Goal: Download file/media

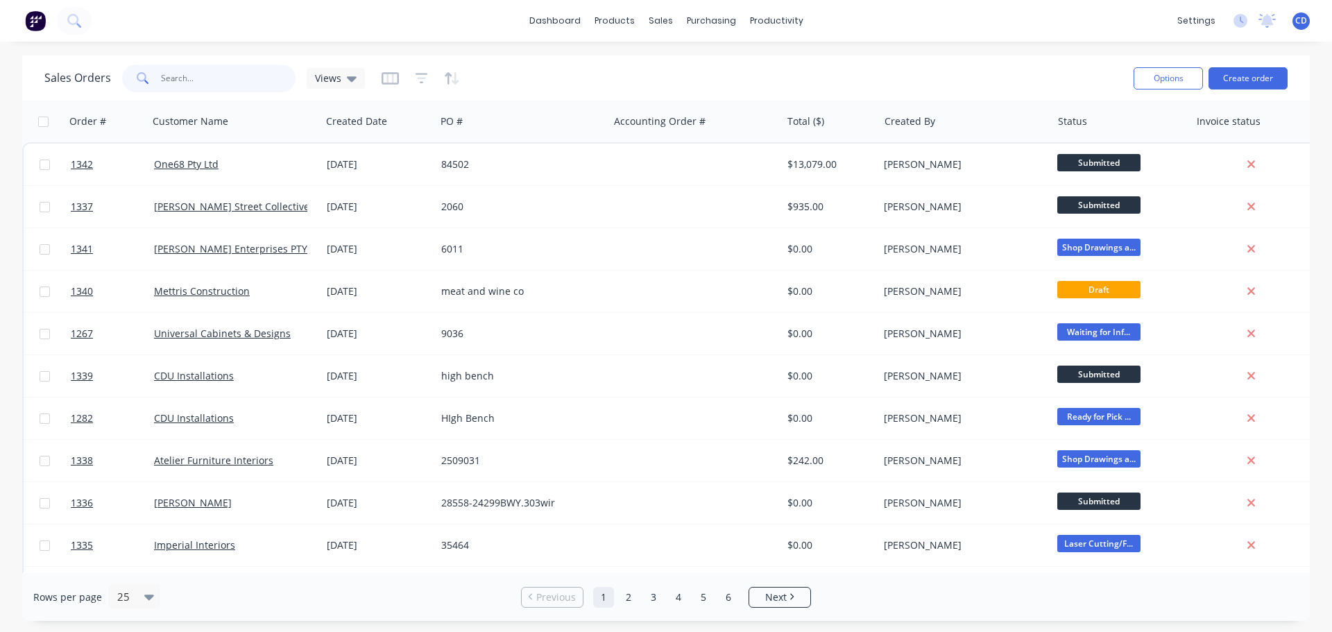
click at [205, 70] on input "text" at bounding box center [228, 78] width 135 height 28
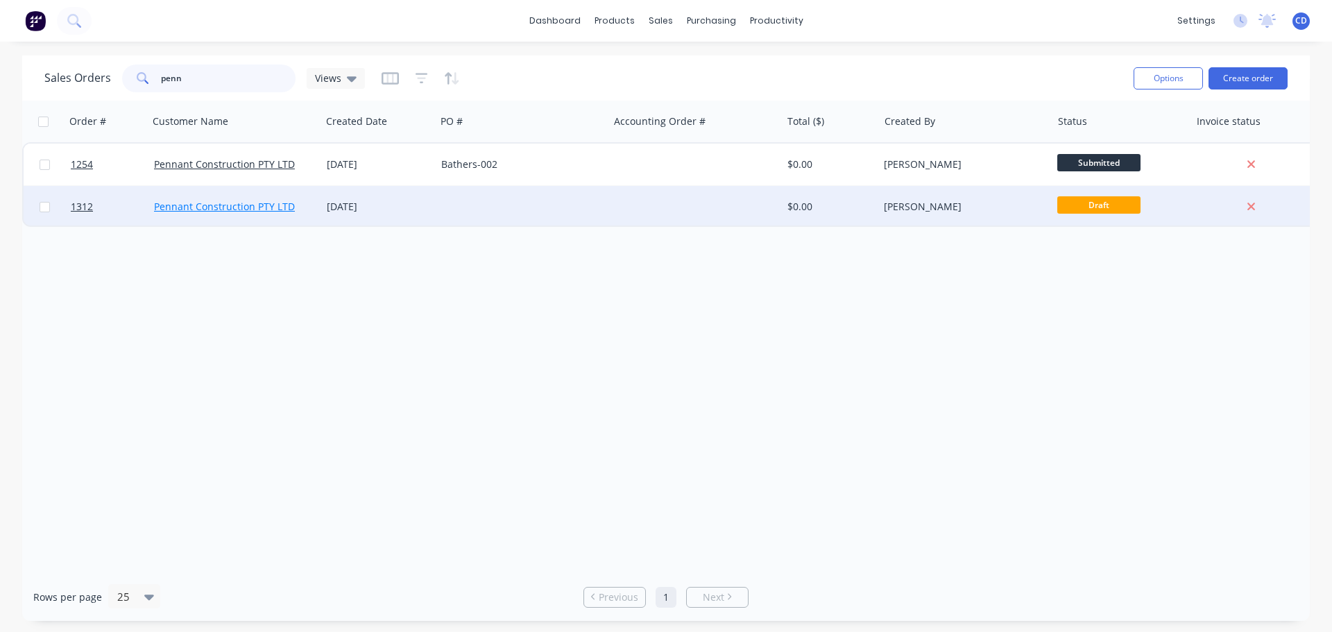
type input "penn"
click at [227, 212] on link "Pennant Construction PTY LTD" at bounding box center [224, 206] width 141 height 13
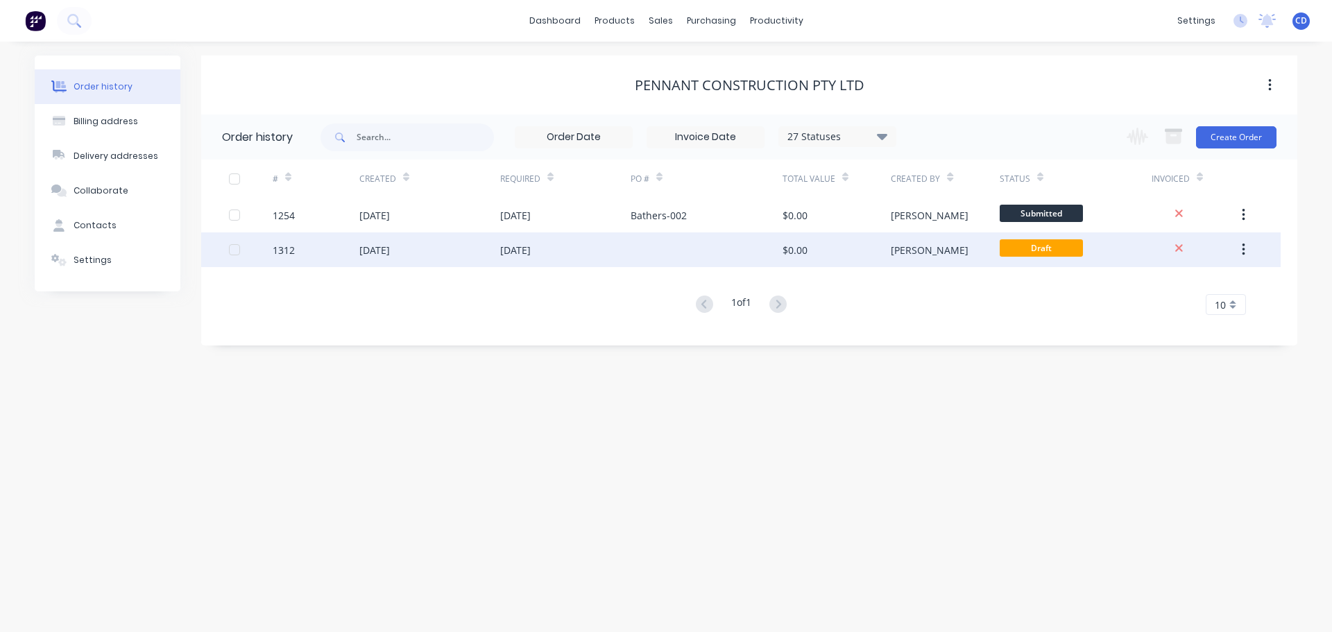
click at [370, 252] on div "[DATE]" at bounding box center [374, 250] width 31 height 15
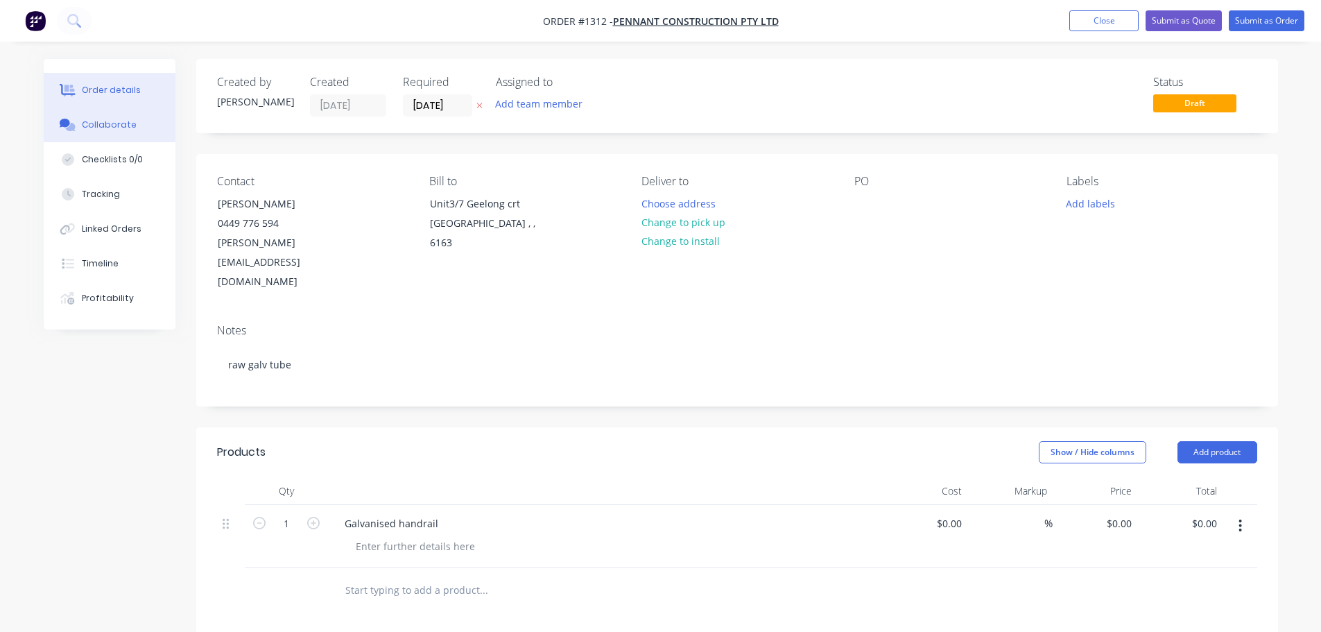
click at [108, 124] on div "Collaborate" at bounding box center [109, 125] width 55 height 12
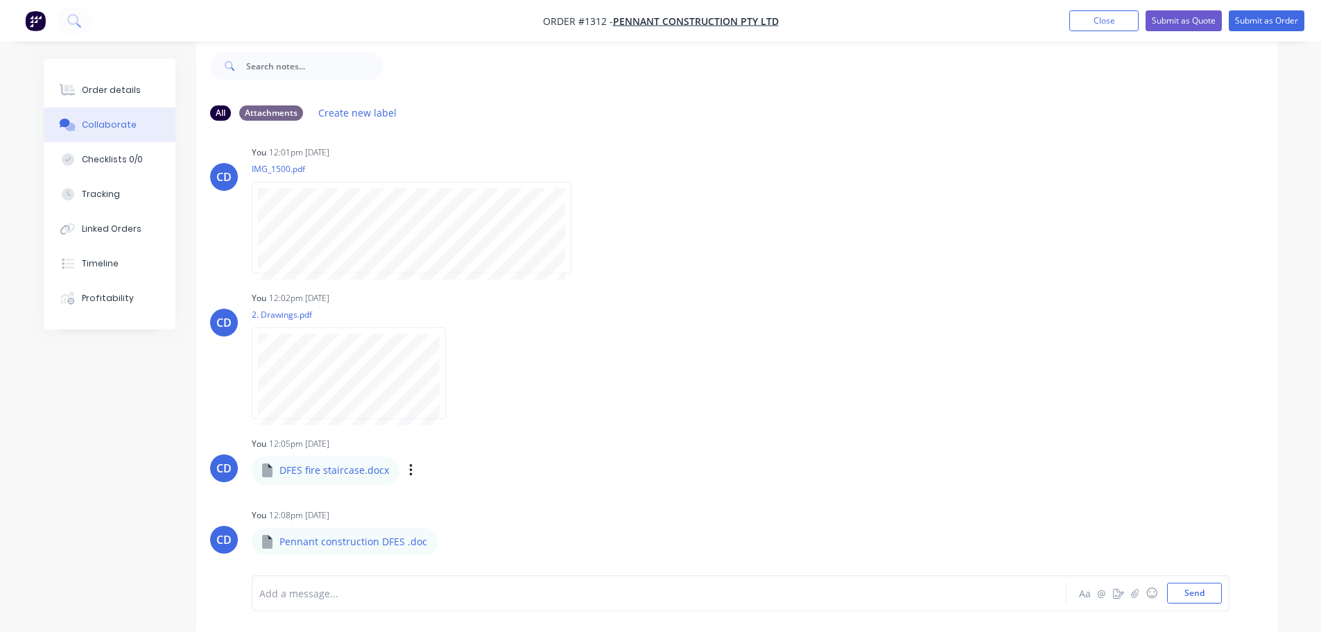
scroll to position [12, 0]
click at [409, 468] on icon "button" at bounding box center [410, 468] width 3 height 12
click at [462, 497] on button "Download" at bounding box center [502, 503] width 156 height 31
